Goal: Book appointment/travel/reservation

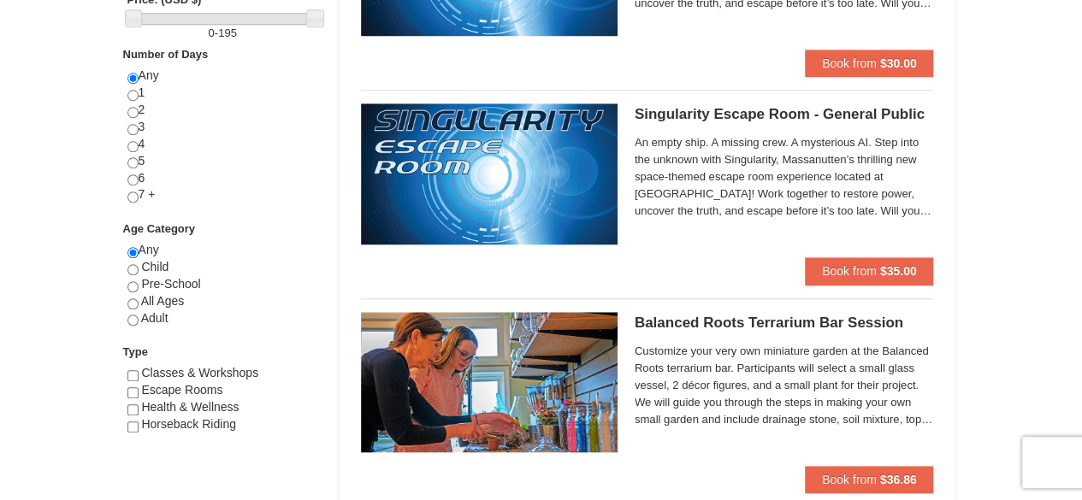
scroll to position [716, 0]
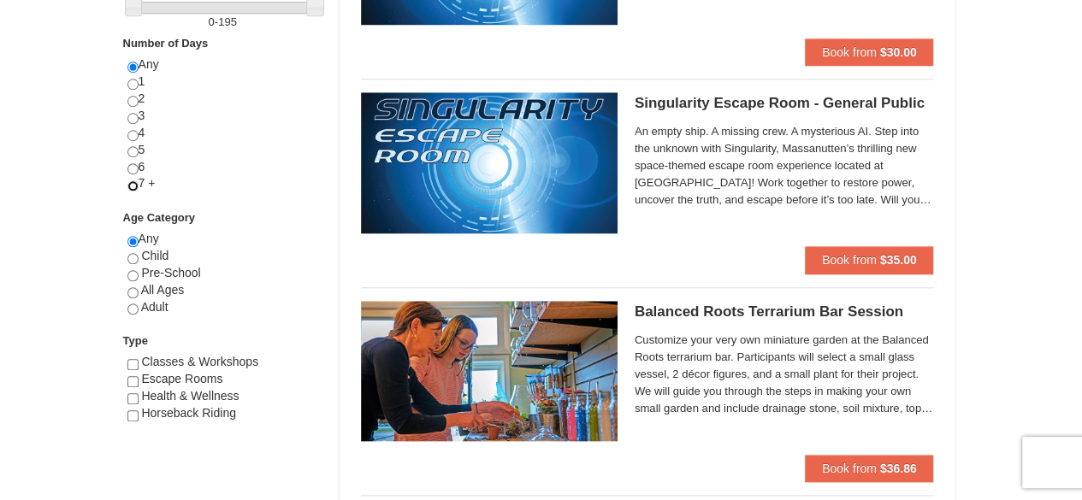
click at [132, 182] on input "radio" at bounding box center [132, 185] width 11 height 11
radio input "true"
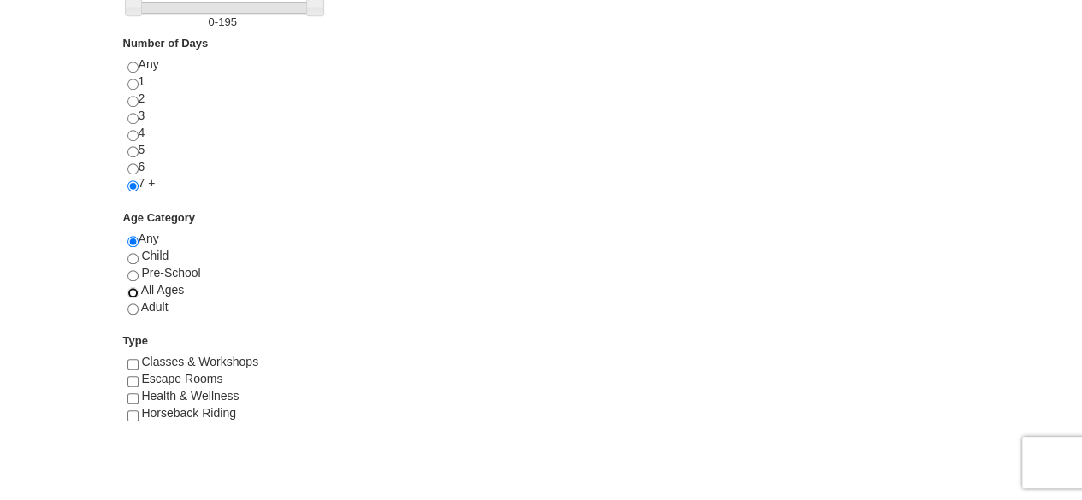
click at [128, 287] on input "radio" at bounding box center [132, 292] width 11 height 11
radio input "true"
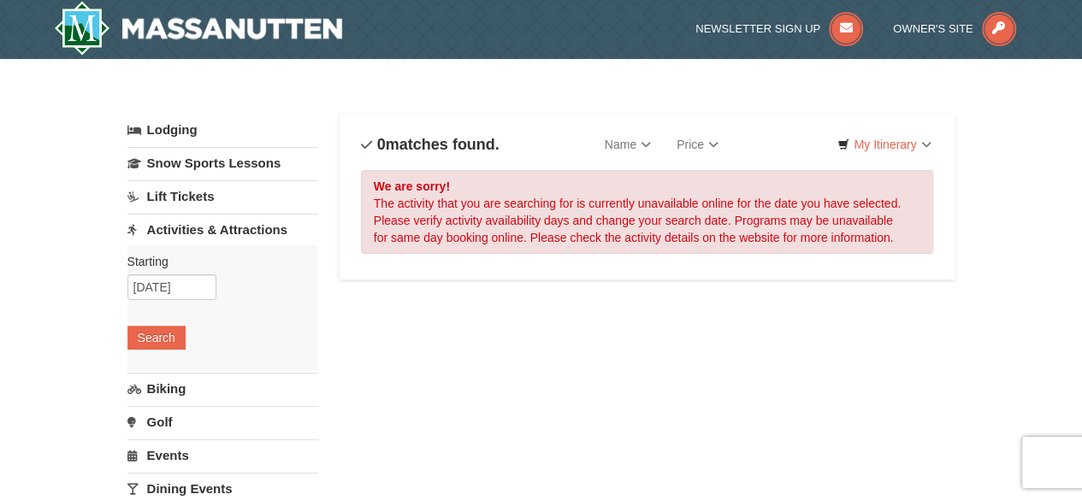
scroll to position [0, 0]
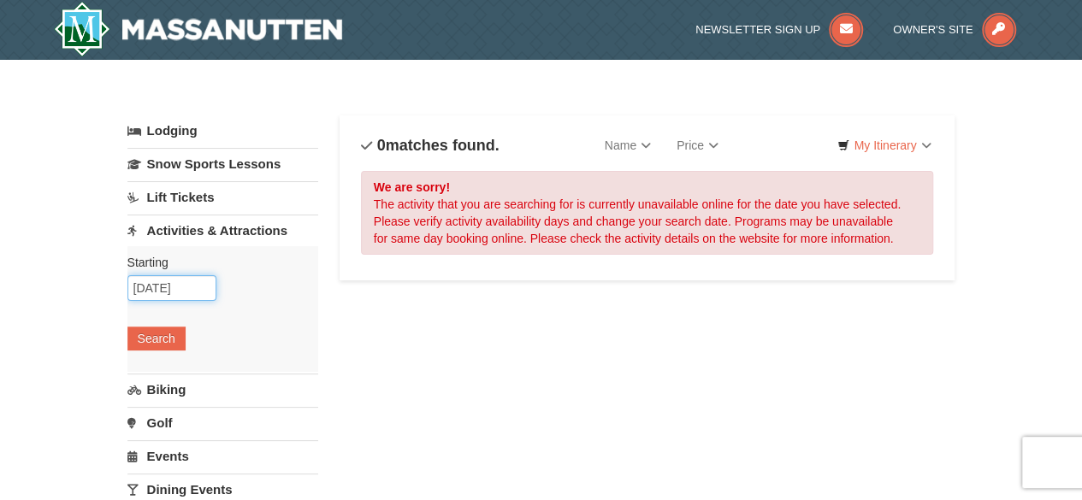
click at [188, 285] on input "[DATE]" at bounding box center [171, 288] width 89 height 26
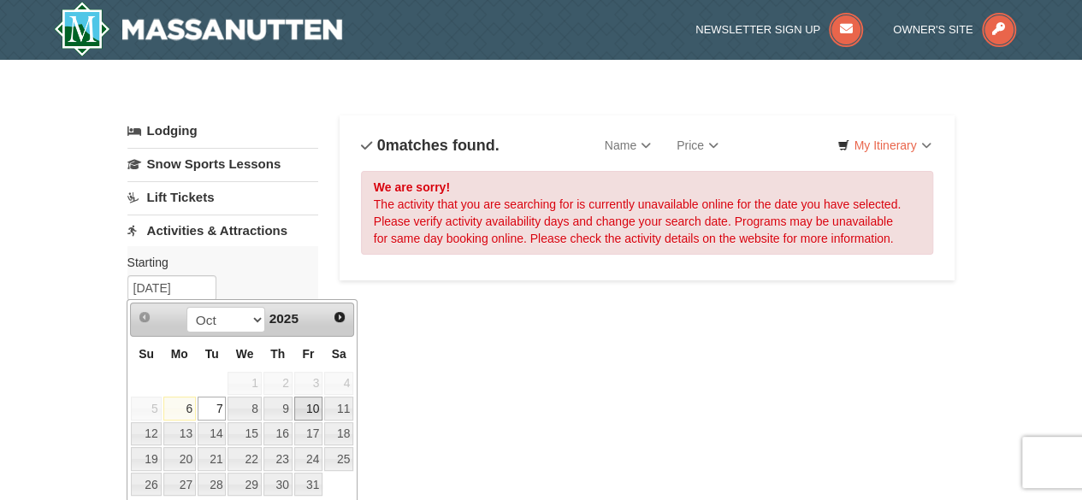
click at [312, 406] on link "10" at bounding box center [308, 409] width 29 height 24
type input "[DATE]"
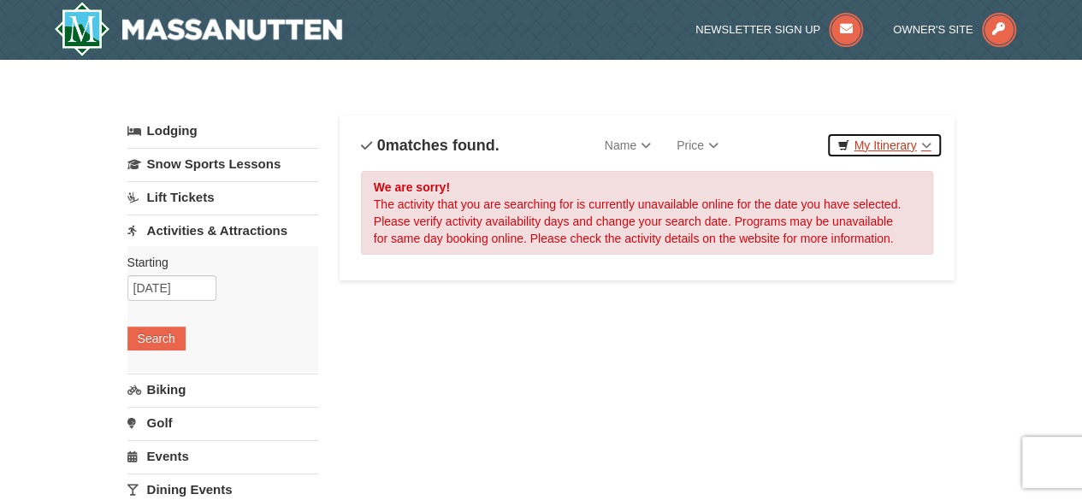
click at [914, 143] on link "My Itinerary" at bounding box center [883, 146] width 115 height 26
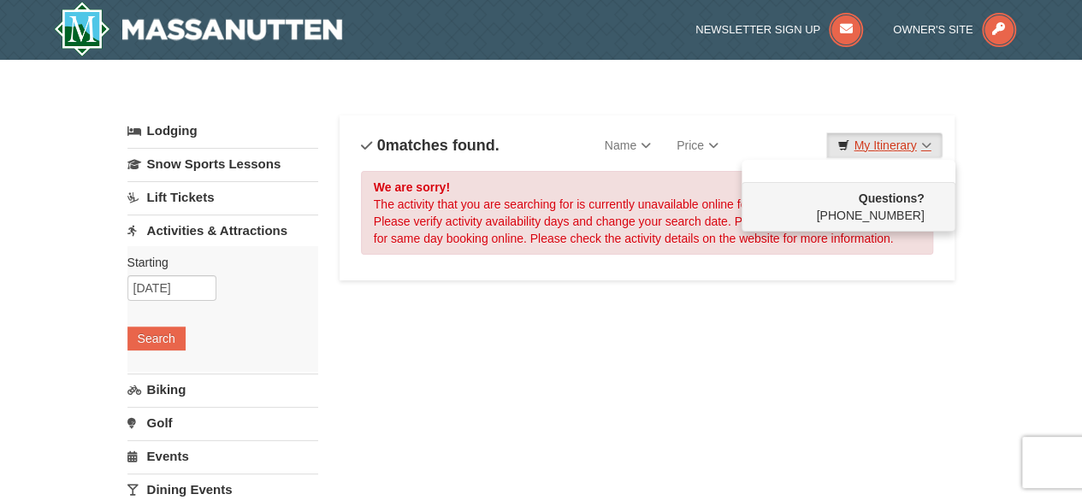
click at [914, 143] on link "My Itinerary" at bounding box center [883, 146] width 115 height 26
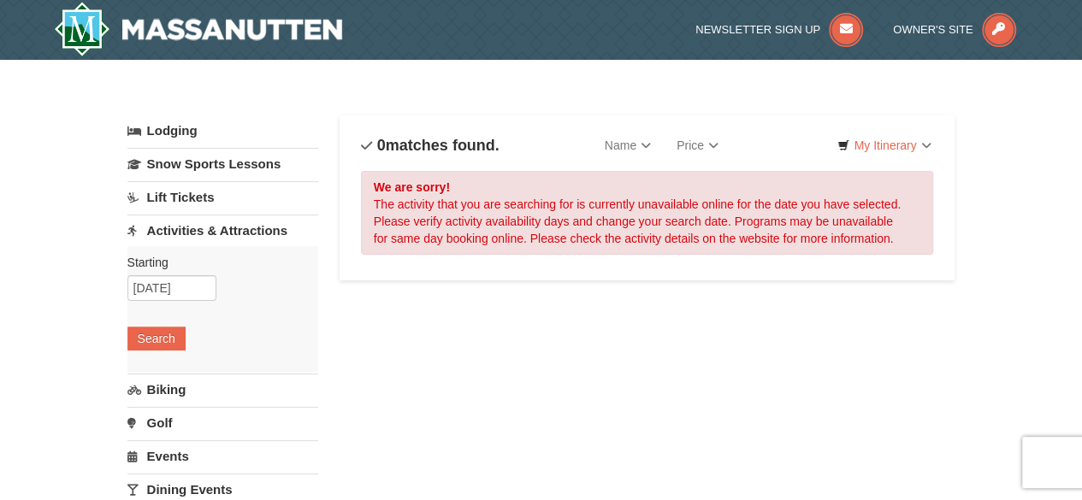
click at [262, 226] on link "Activities & Attractions" at bounding box center [222, 231] width 191 height 32
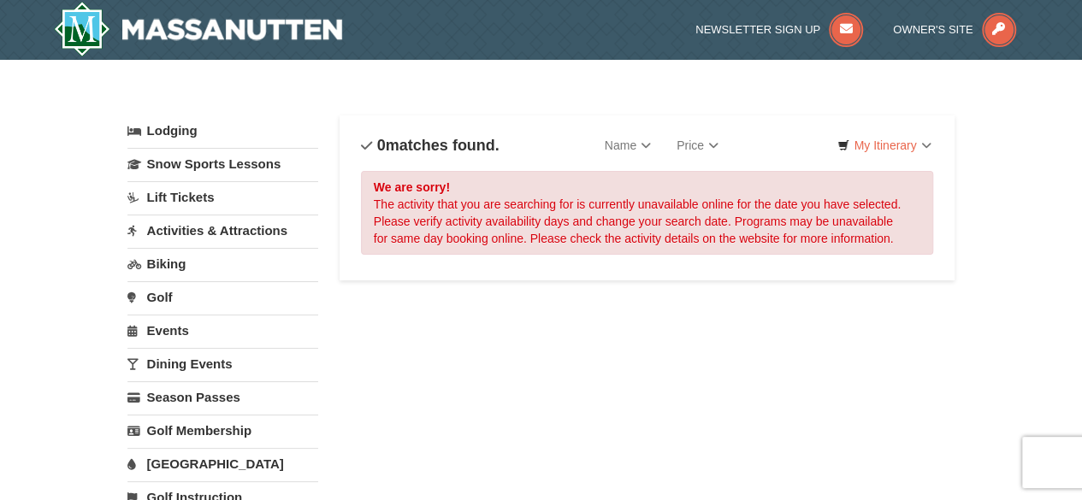
scroll to position [227, 0]
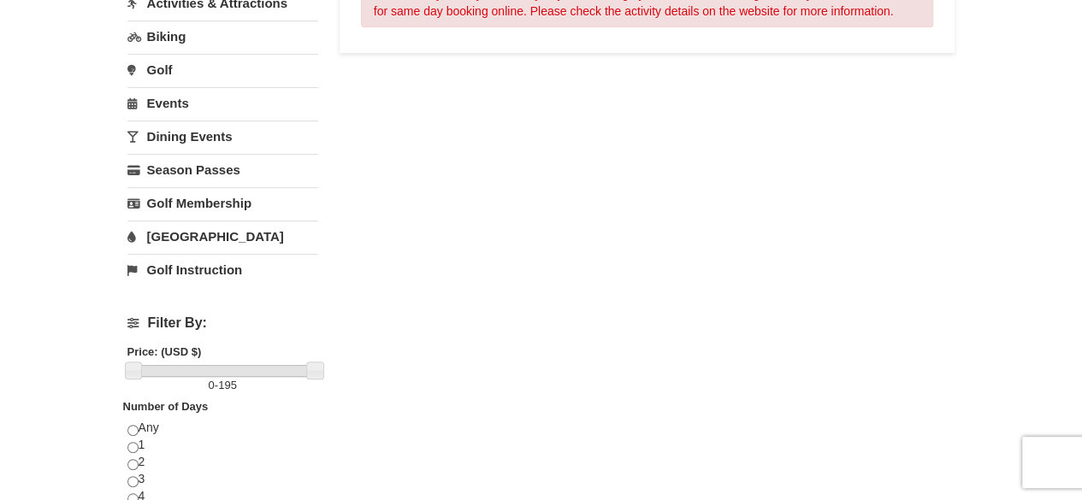
click at [215, 133] on link "Dining Events" at bounding box center [222, 137] width 191 height 32
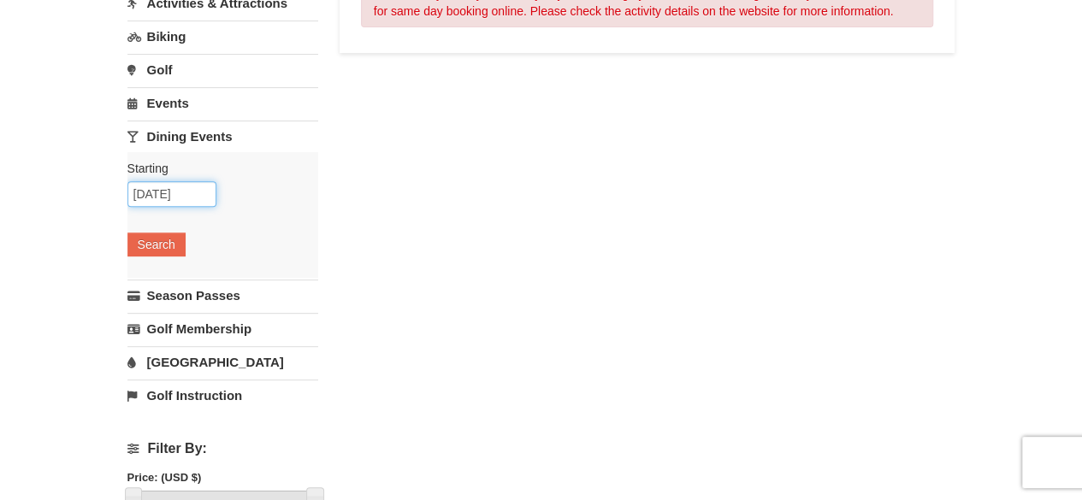
click at [189, 197] on input "[DATE]" at bounding box center [171, 194] width 89 height 26
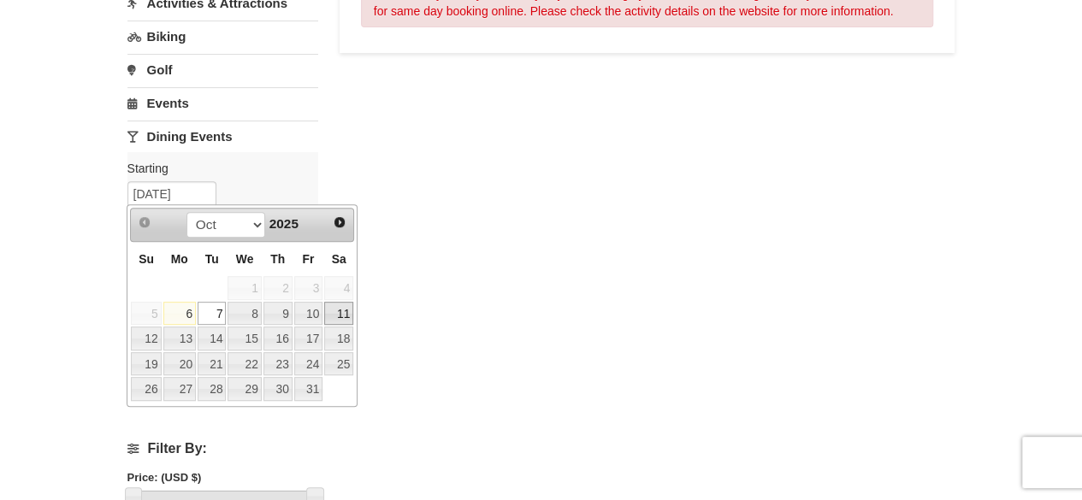
click at [340, 309] on link "11" at bounding box center [338, 314] width 29 height 24
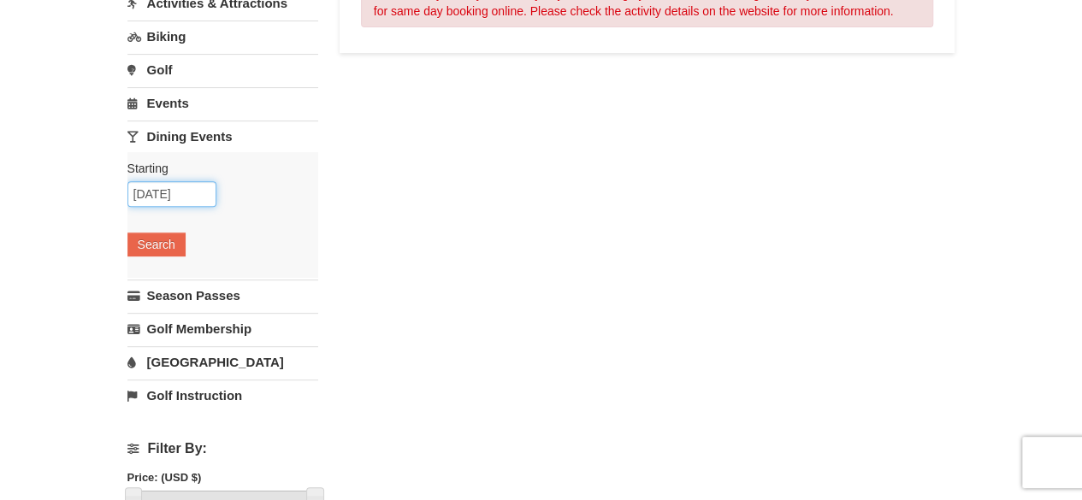
click at [159, 182] on input "[DATE]" at bounding box center [171, 194] width 89 height 26
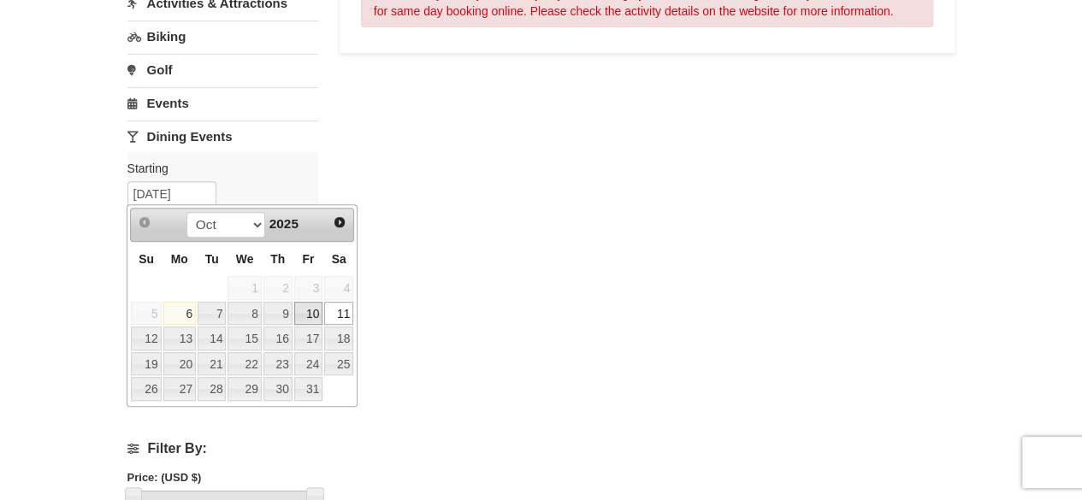
click at [309, 309] on link "10" at bounding box center [308, 314] width 29 height 24
type input "[DATE]"
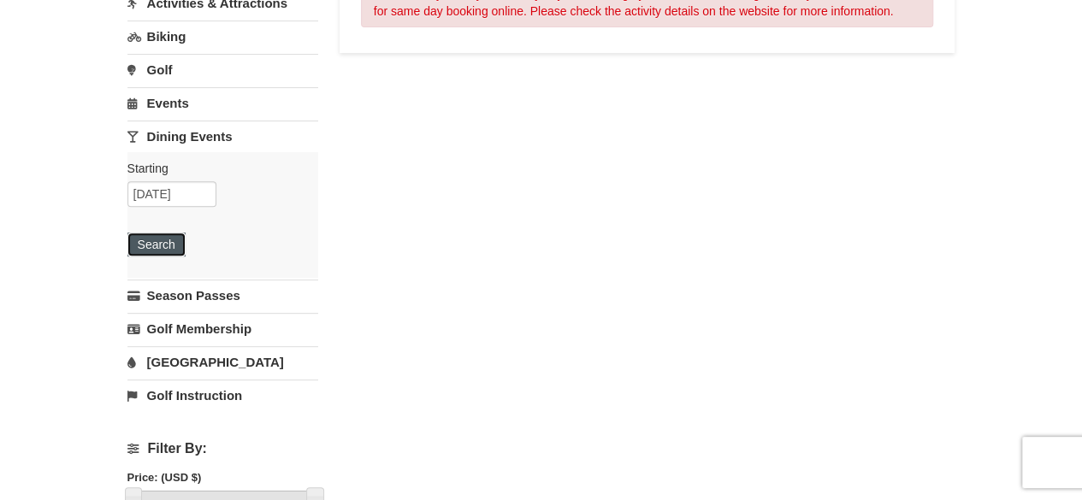
click at [168, 242] on button "Search" at bounding box center [156, 245] width 58 height 24
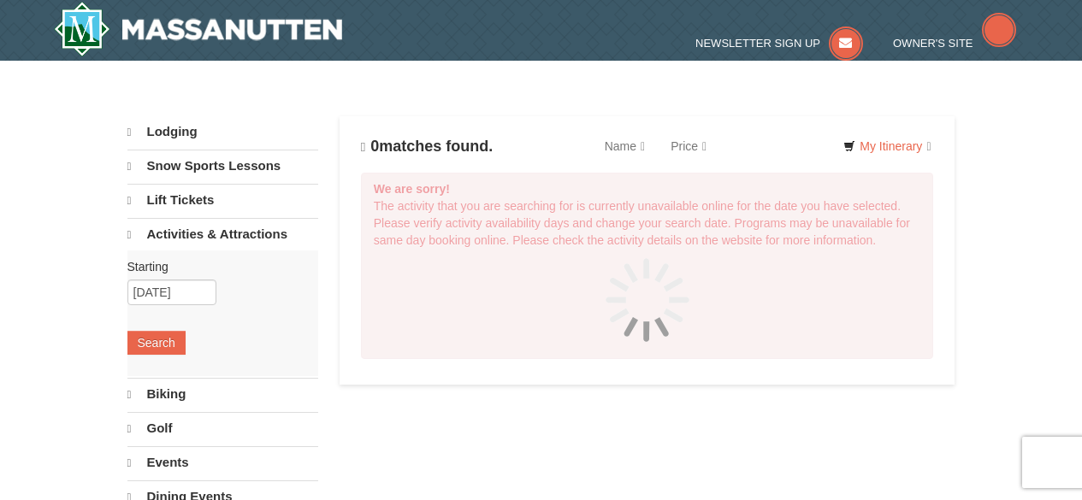
scroll to position [227, 0]
